Goal: Task Accomplishment & Management: Complete application form

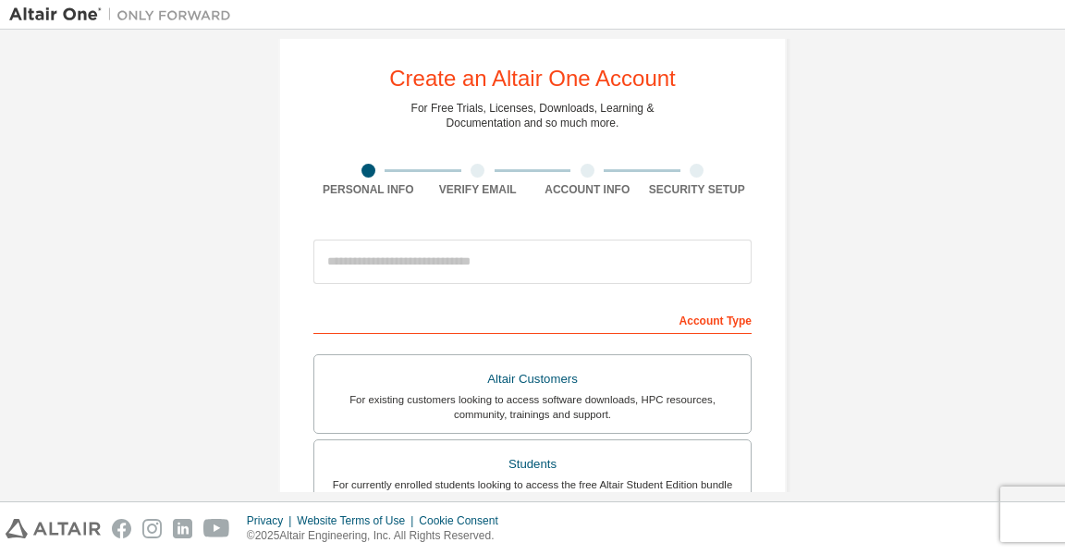
scroll to position [59, 0]
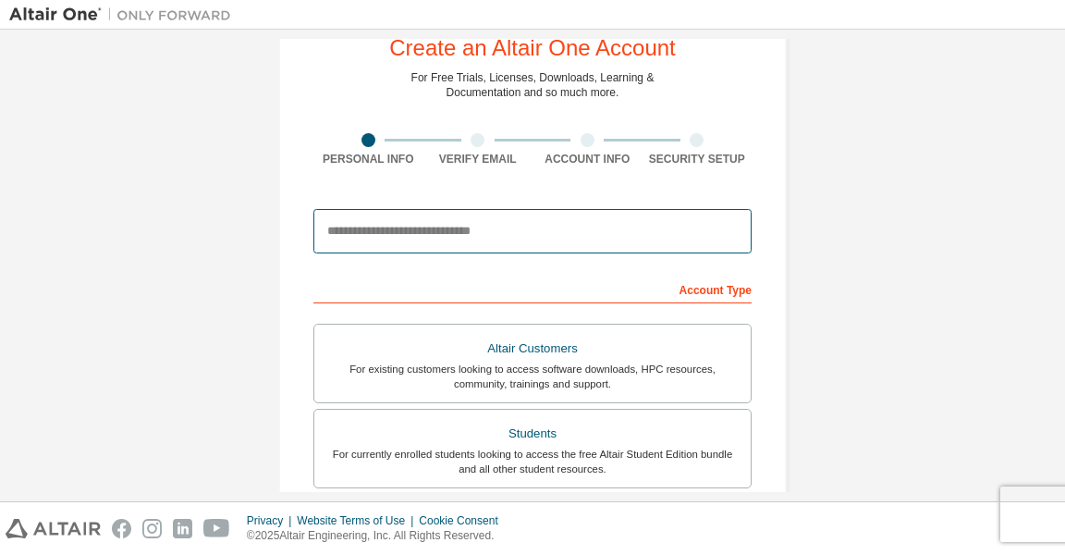
click at [527, 225] on input "email" at bounding box center [532, 231] width 438 height 44
type input "**********"
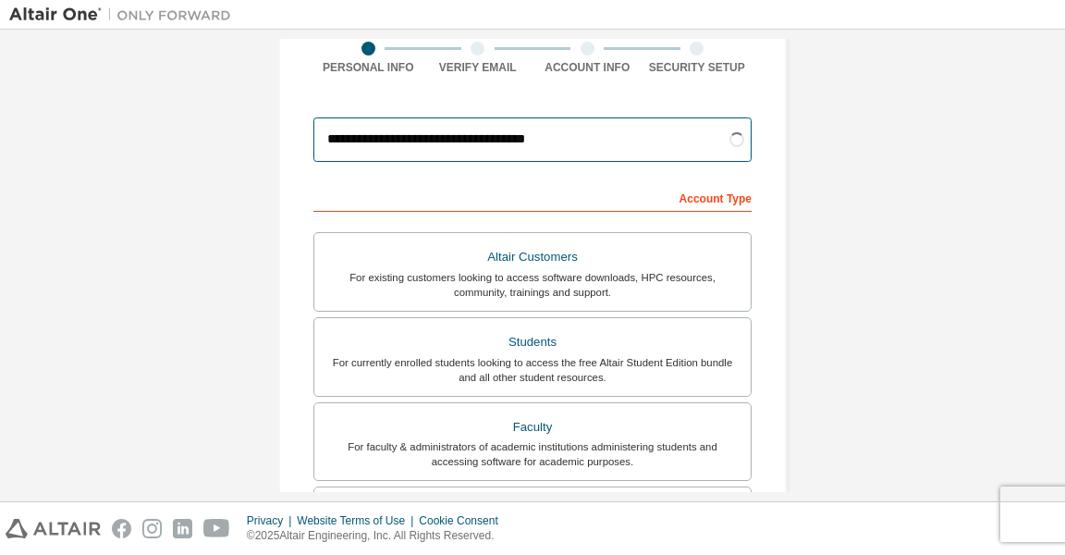
scroll to position [178, 0]
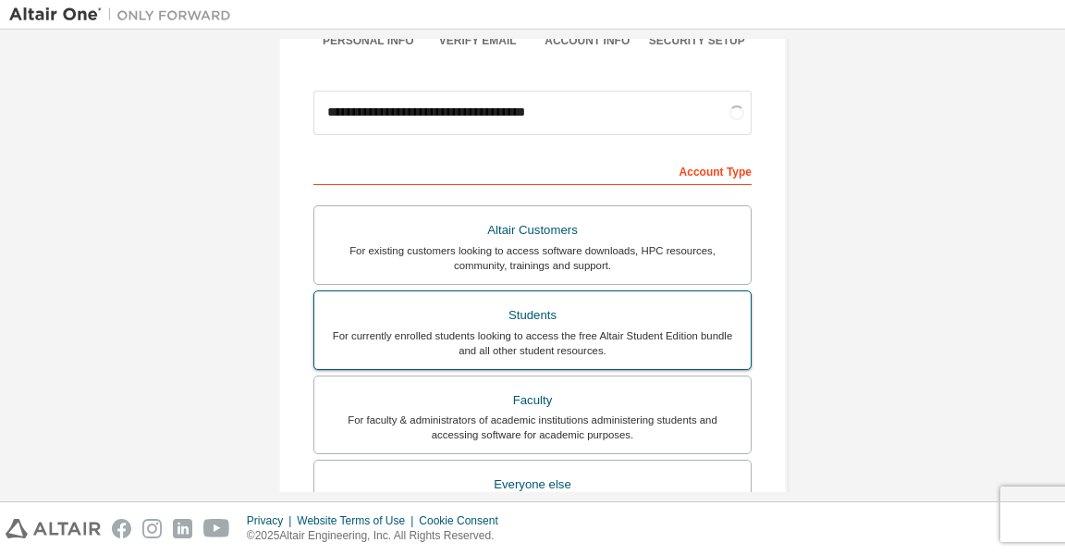
click at [445, 317] on div "Students" at bounding box center [532, 315] width 414 height 26
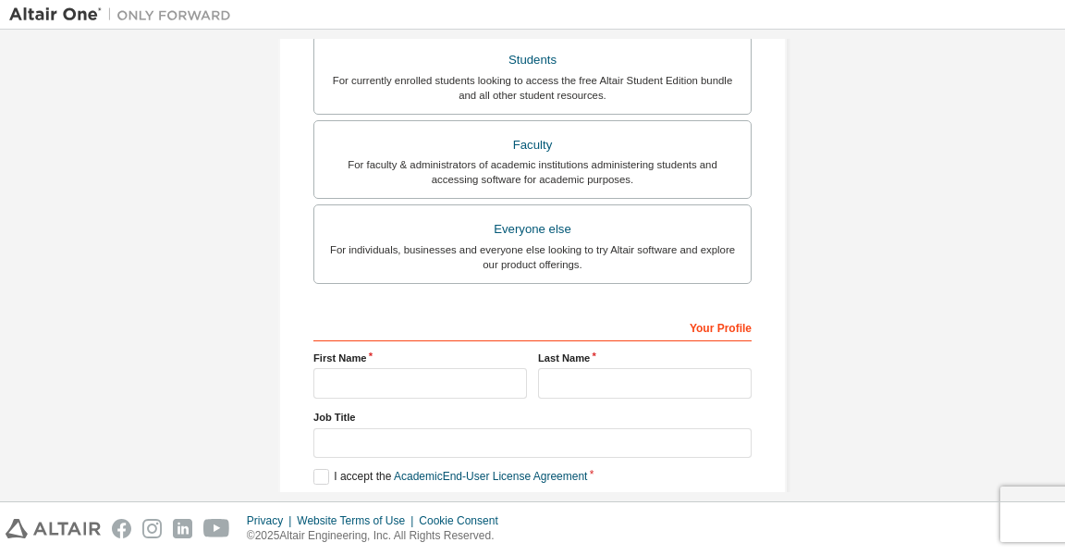
scroll to position [435, 0]
click at [376, 367] on input "text" at bounding box center [420, 381] width 214 height 31
type input "**********"
click at [540, 368] on input "text" at bounding box center [645, 381] width 214 height 31
type input "*******"
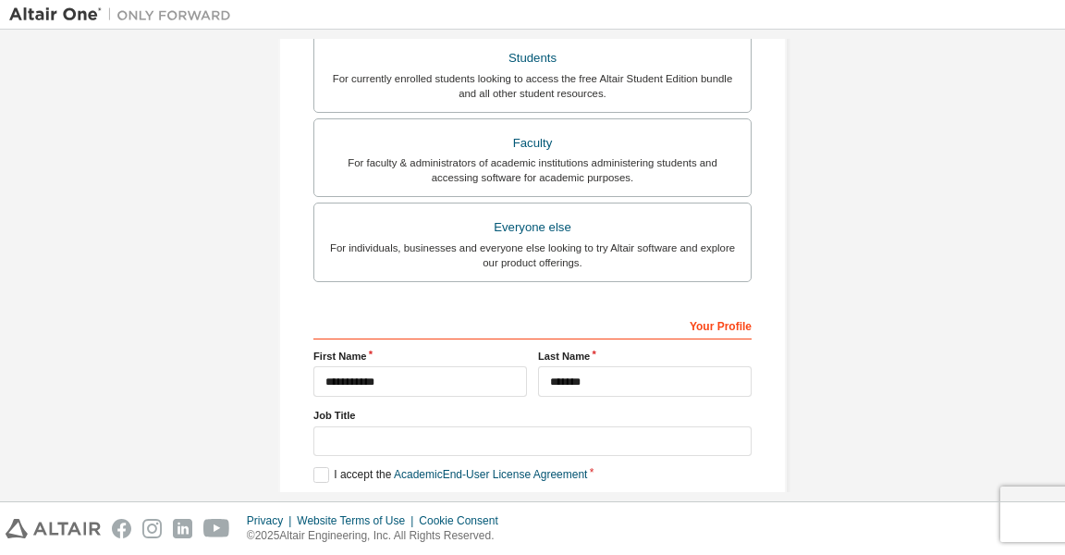
click at [859, 409] on div "**********" at bounding box center [532, 93] width 1047 height 979
click at [328, 473] on label "I accept the Academic End-User License Agreement" at bounding box center [450, 475] width 274 height 16
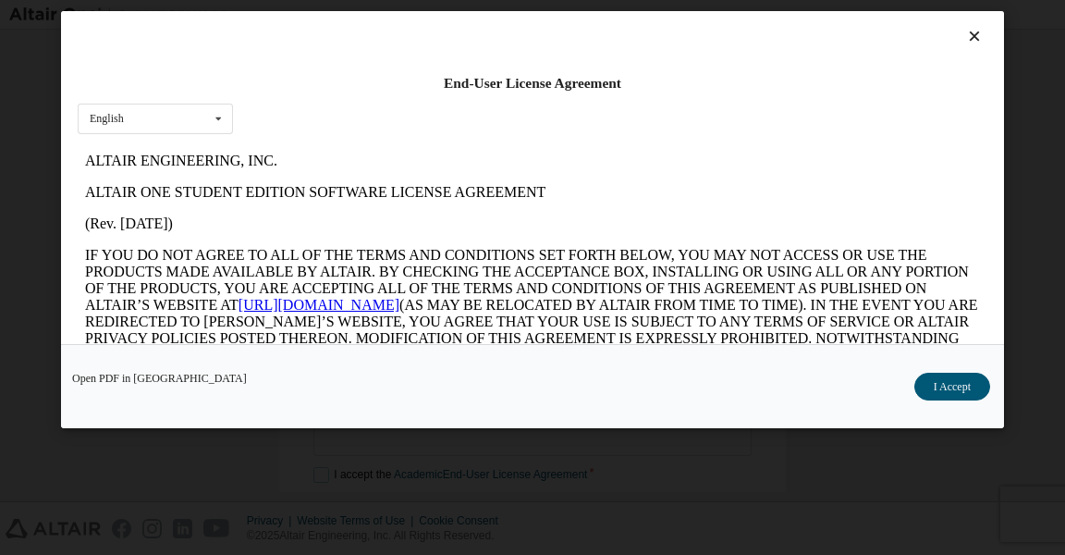
scroll to position [0, 0]
click at [968, 43] on icon at bounding box center [974, 36] width 19 height 17
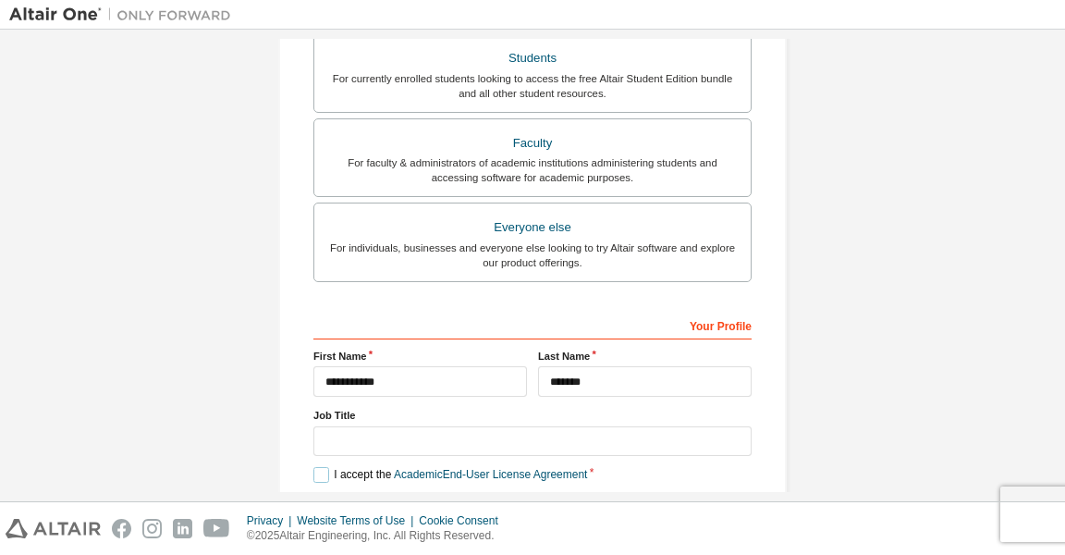
click at [317, 471] on label "I accept the Academic End-User License Agreement" at bounding box center [450, 475] width 274 height 16
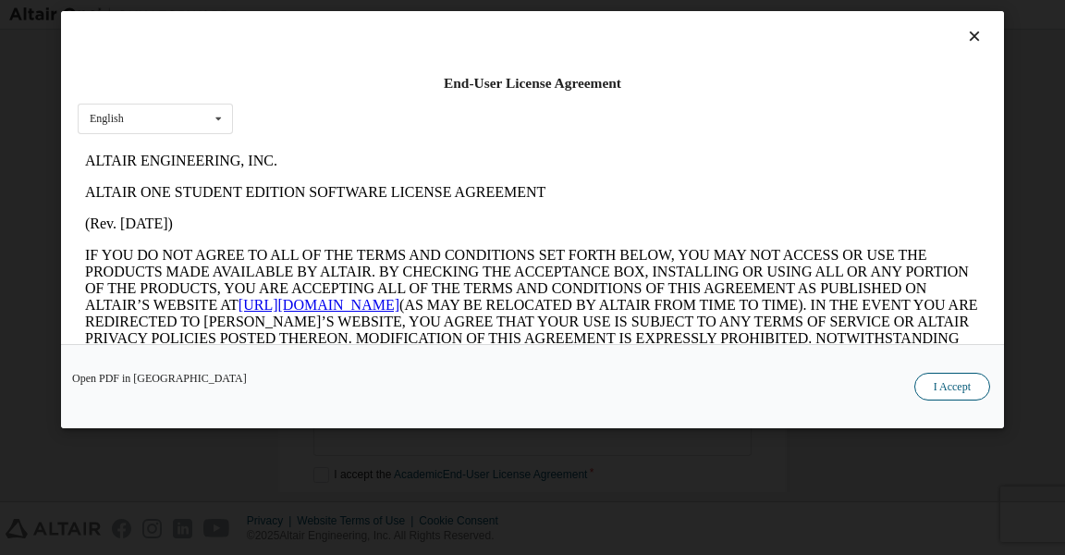
click at [950, 400] on button "I Accept" at bounding box center [952, 387] width 76 height 28
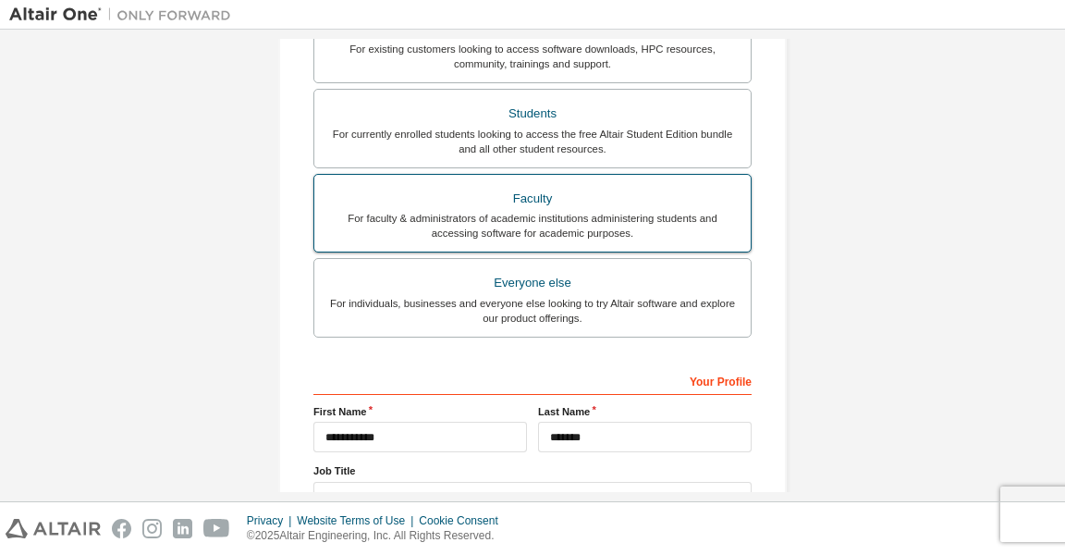
scroll to position [435, 0]
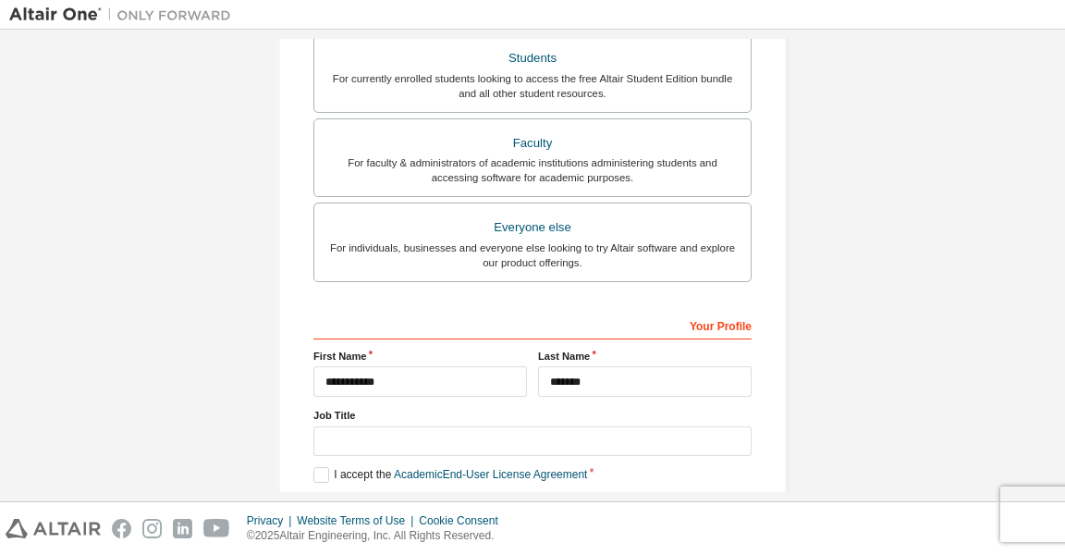
click at [554, 531] on button "Next" at bounding box center [531, 535] width 83 height 28
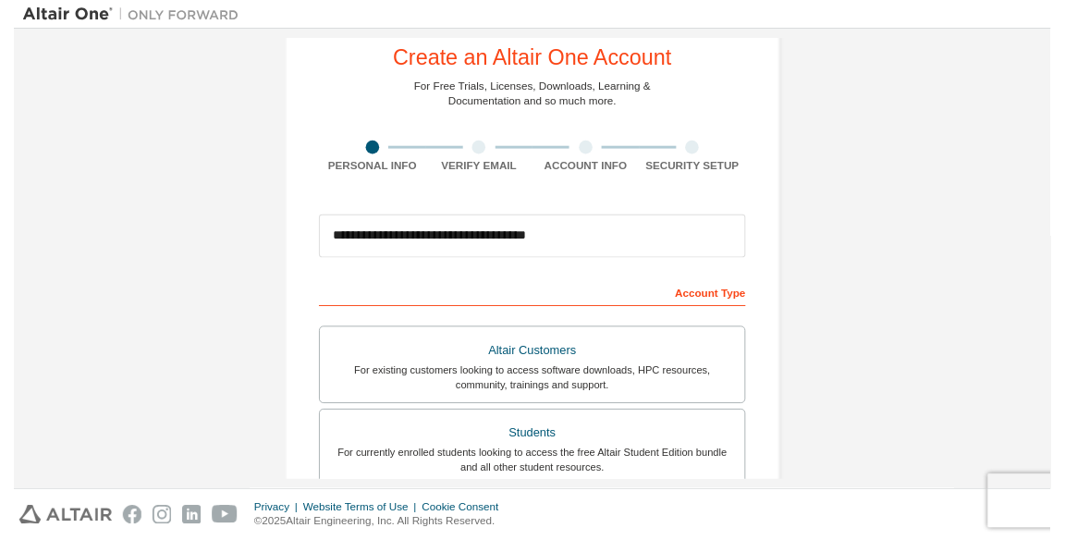
scroll to position [0, 0]
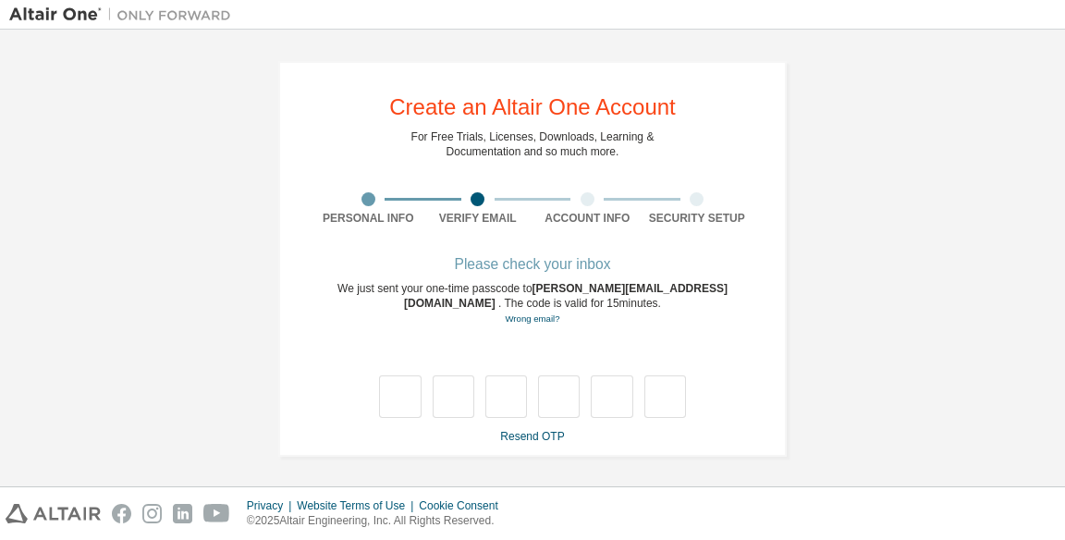
type input "*"
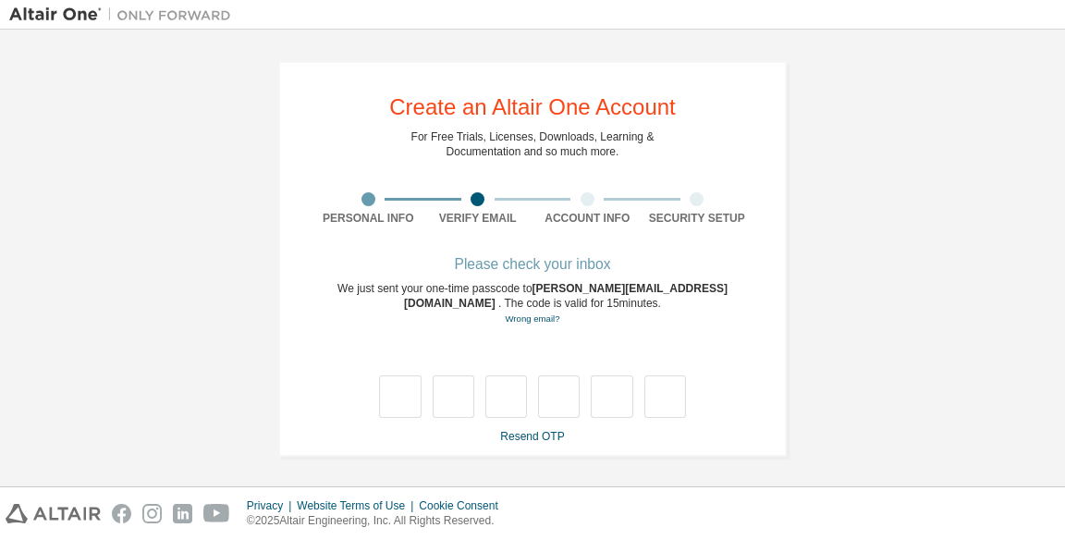
type input "*"
